Goal: Use online tool/utility: Utilize a website feature to perform a specific function

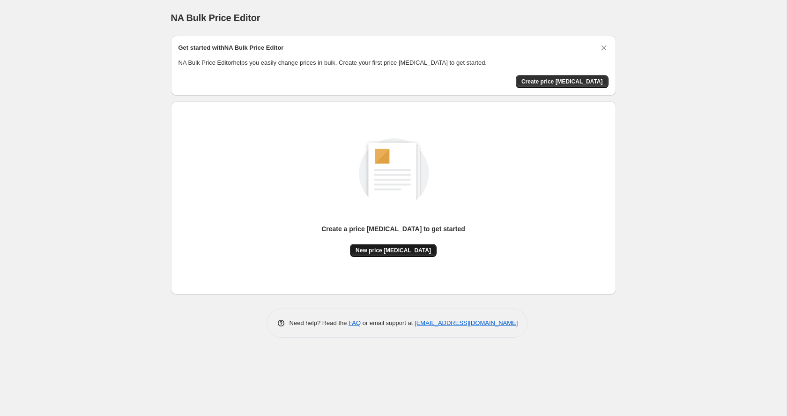
click at [394, 249] on span "New price [MEDICAL_DATA]" at bounding box center [393, 249] width 75 height 7
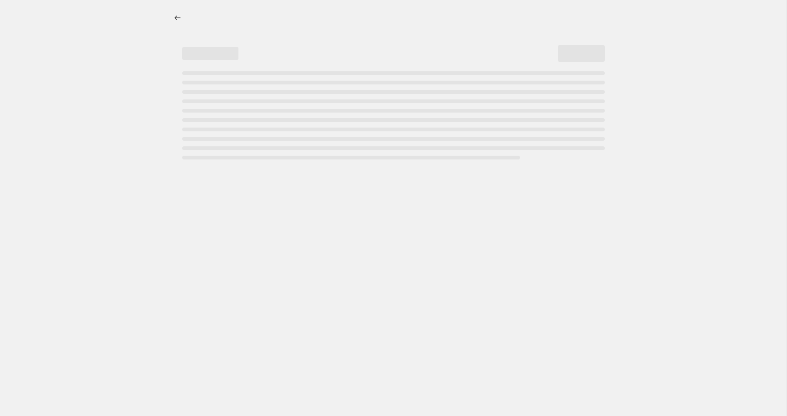
select select "percentage"
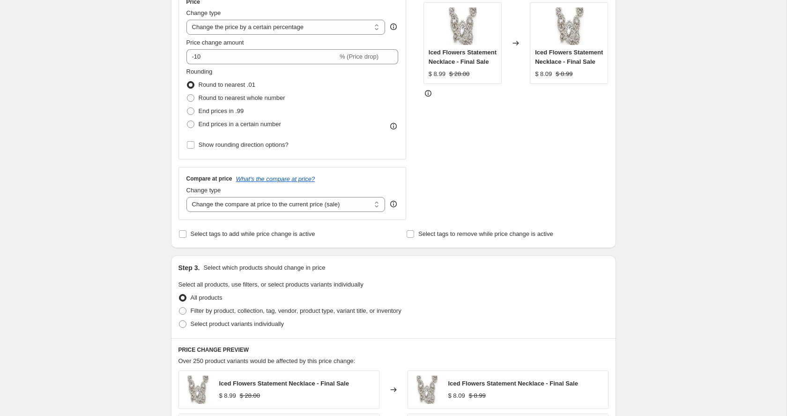
scroll to position [181, 0]
